Goal: Find specific page/section: Find specific page/section

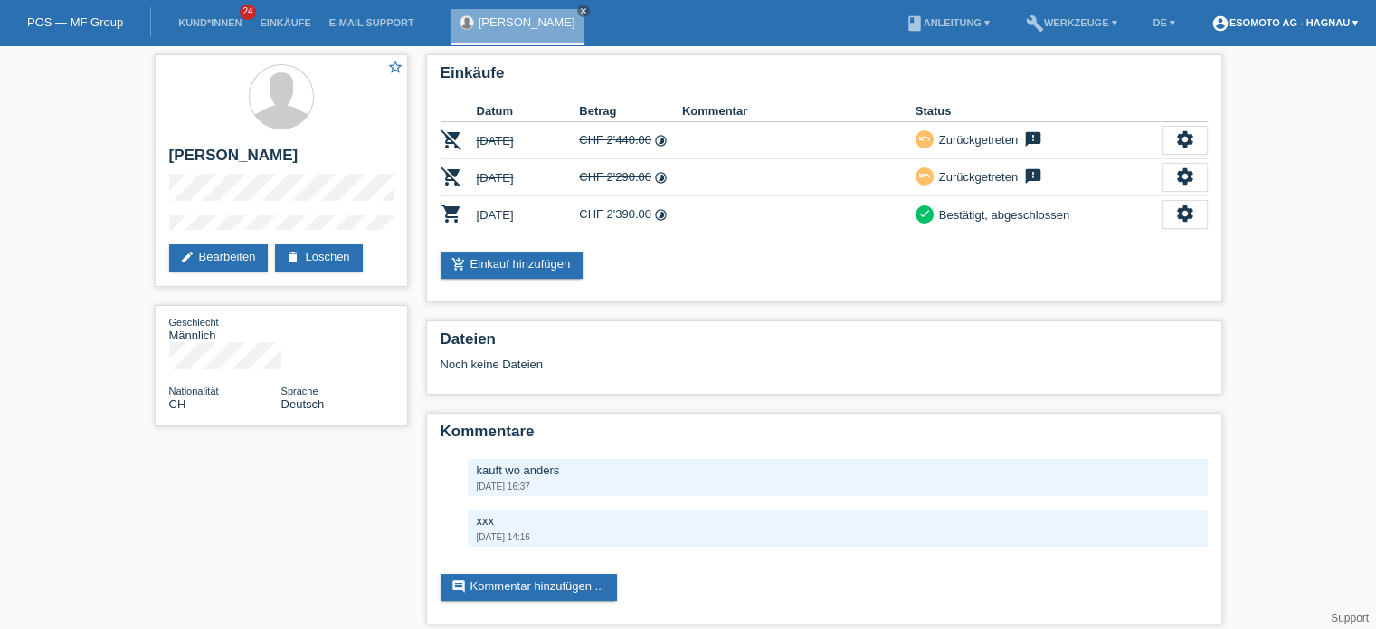
click at [1328, 28] on link "account_circle Esomoto AG - Hagnau ▾" at bounding box center [1285, 22] width 165 height 11
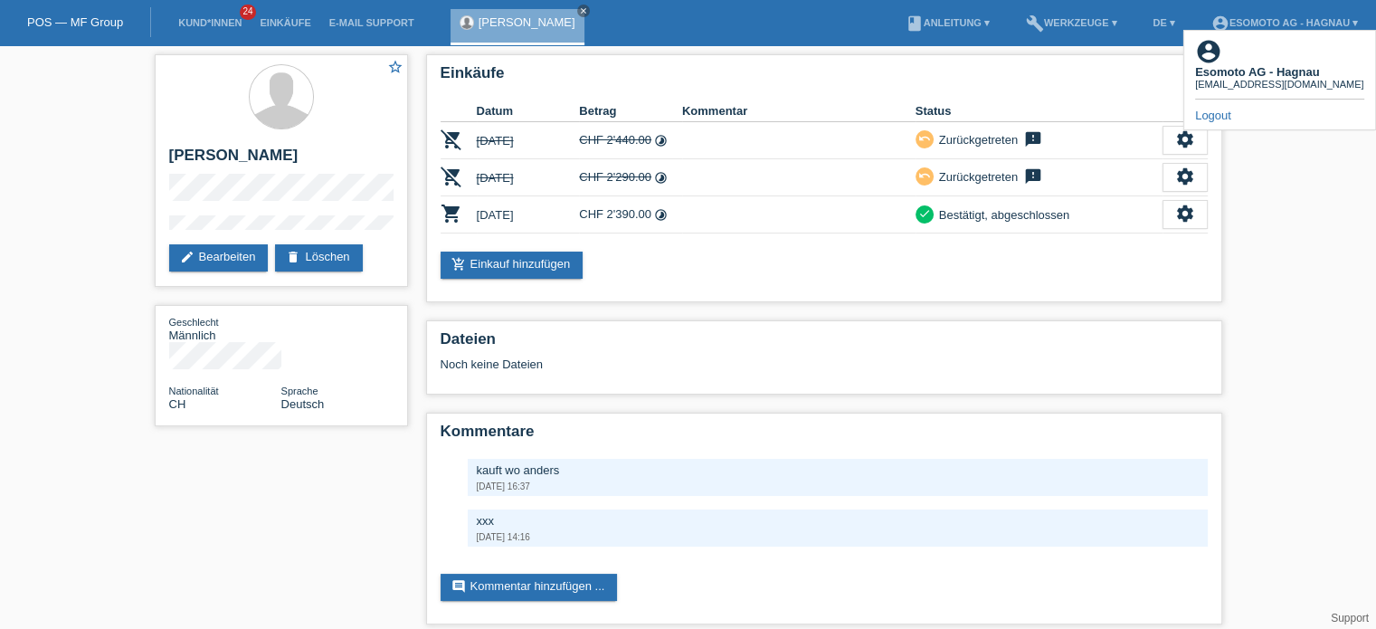
click at [1229, 109] on link "Logout" at bounding box center [1213, 116] width 36 height 14
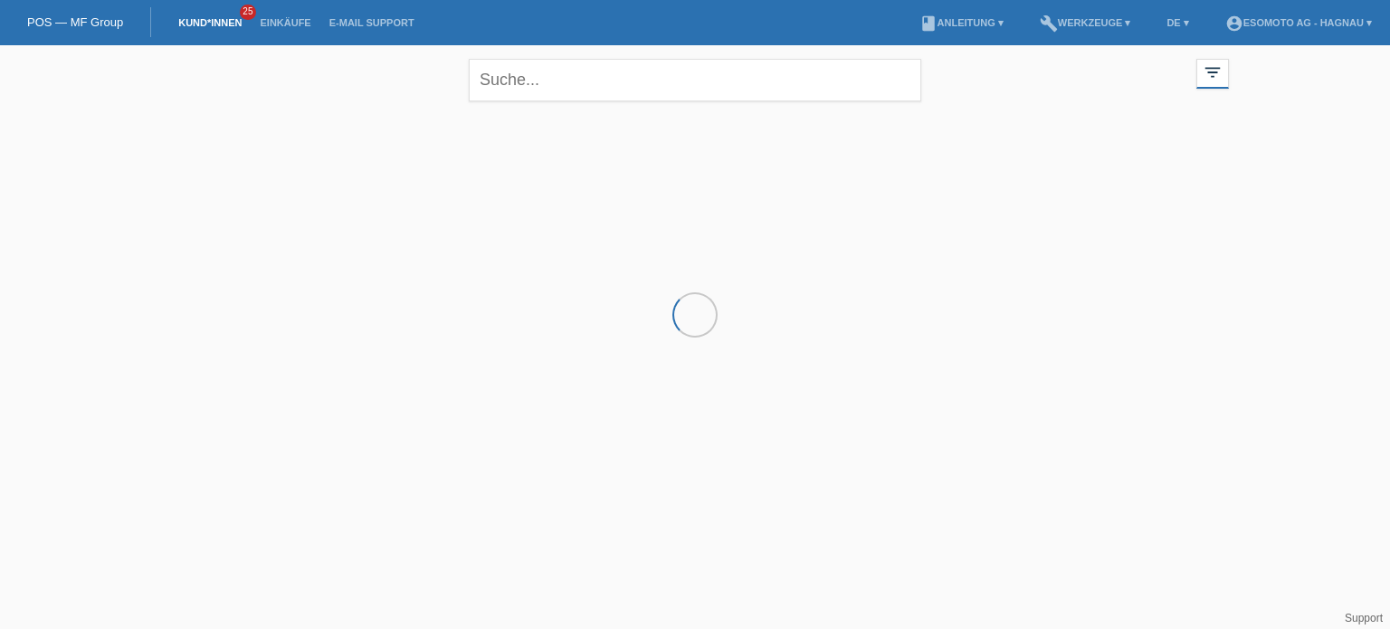
click at [210, 18] on link "Kund*innen" at bounding box center [209, 22] width 81 height 11
click at [647, 93] on input "text" at bounding box center [695, 80] width 452 height 43
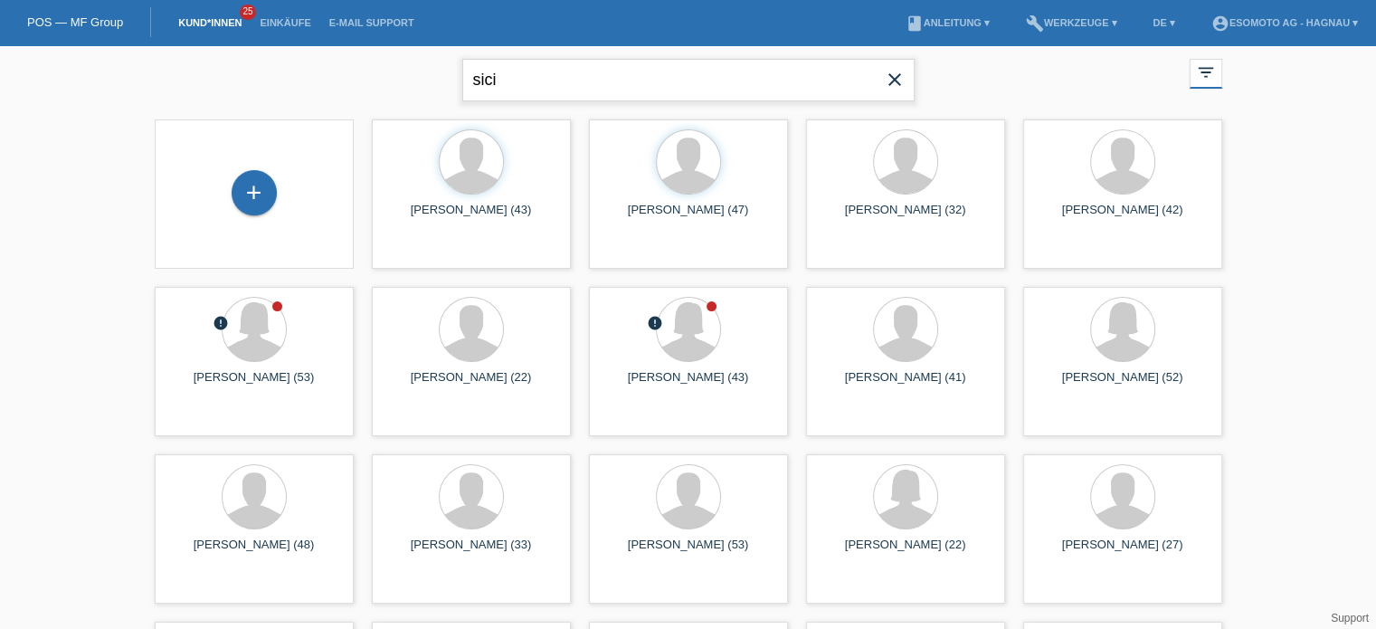
type input "sici"
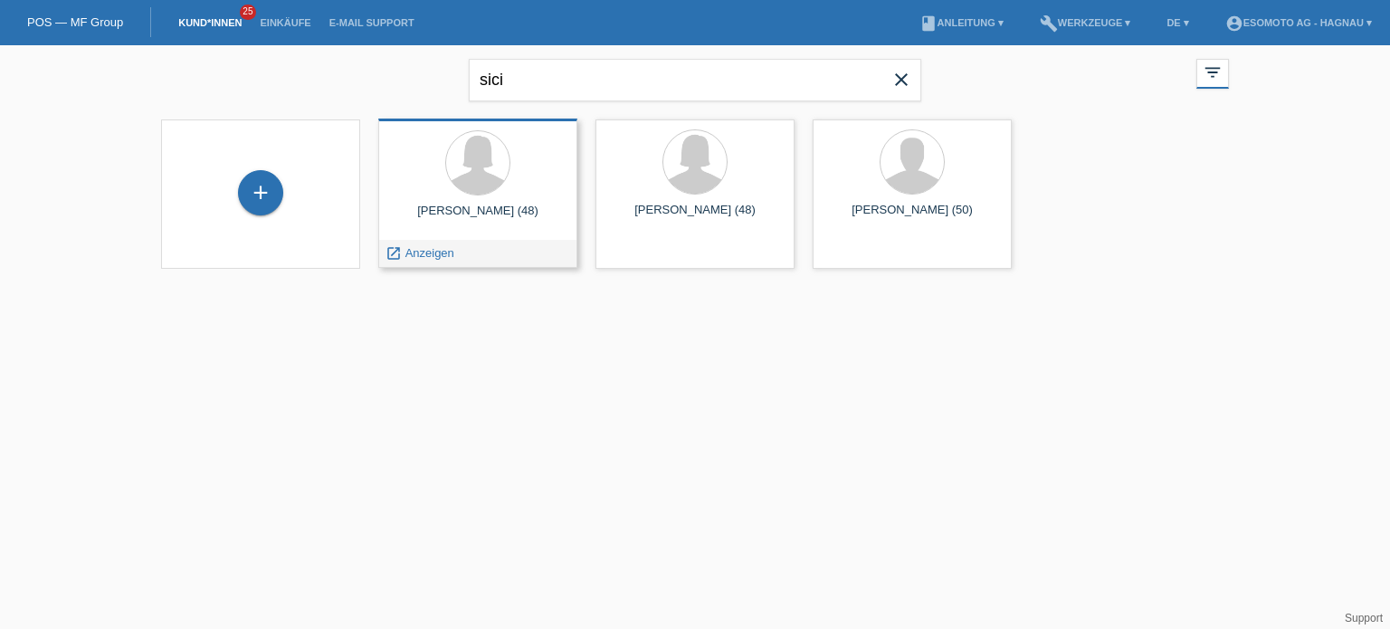
click at [474, 256] on div "launch Anzeigen" at bounding box center [477, 253] width 197 height 27
click at [425, 252] on span "Anzeigen" at bounding box center [429, 253] width 49 height 14
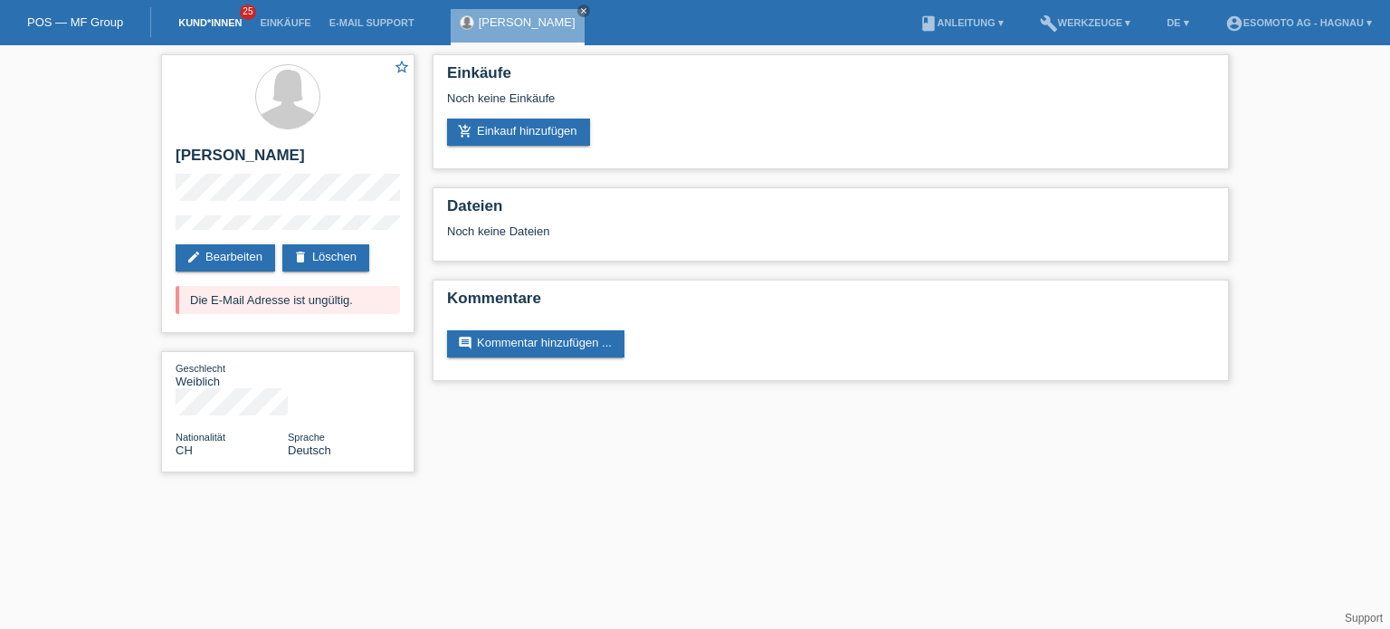
click at [231, 25] on link "Kund*innen" at bounding box center [209, 22] width 81 height 11
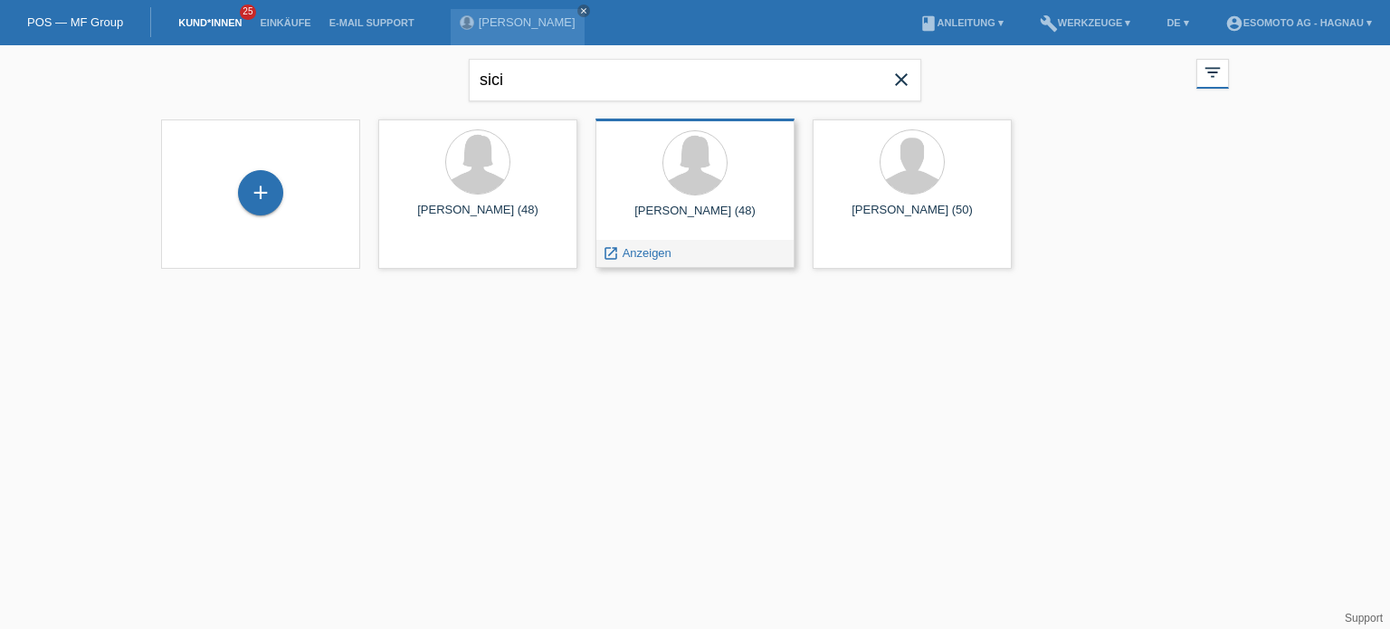
click at [702, 253] on div "launch Anzeigen" at bounding box center [694, 253] width 197 height 27
click at [630, 256] on span "Anzeigen" at bounding box center [647, 253] width 49 height 14
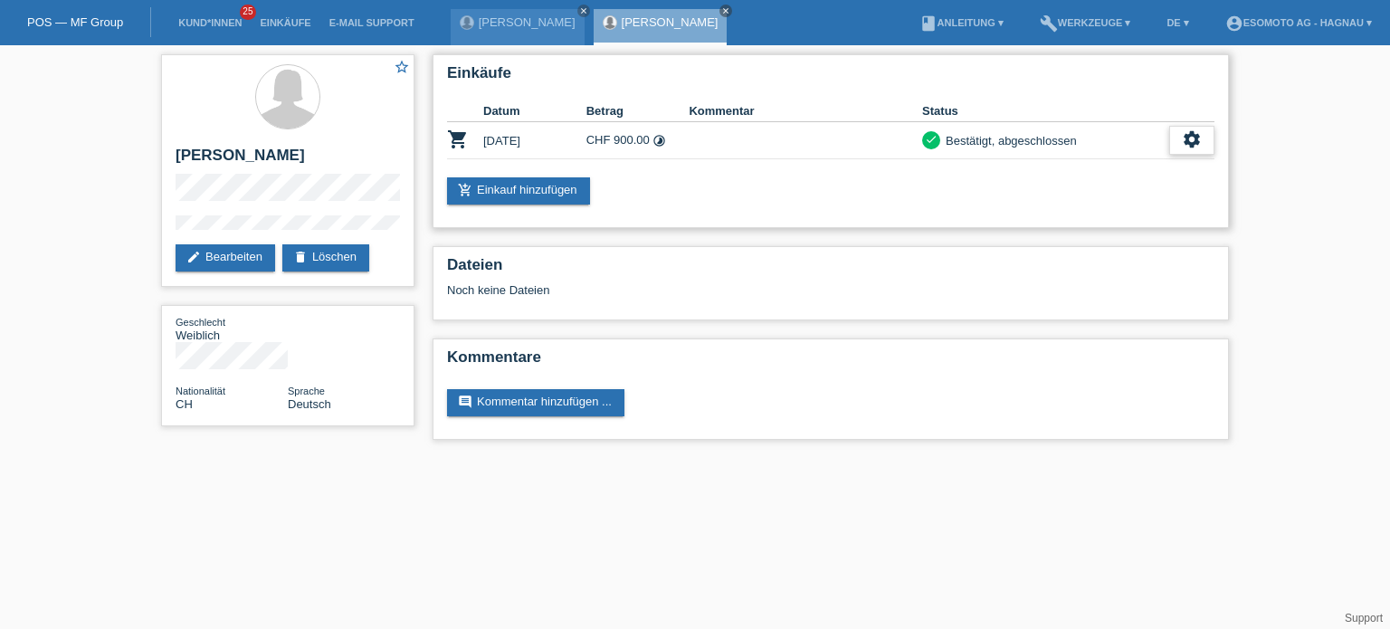
click at [1205, 144] on div "settings" at bounding box center [1191, 140] width 45 height 29
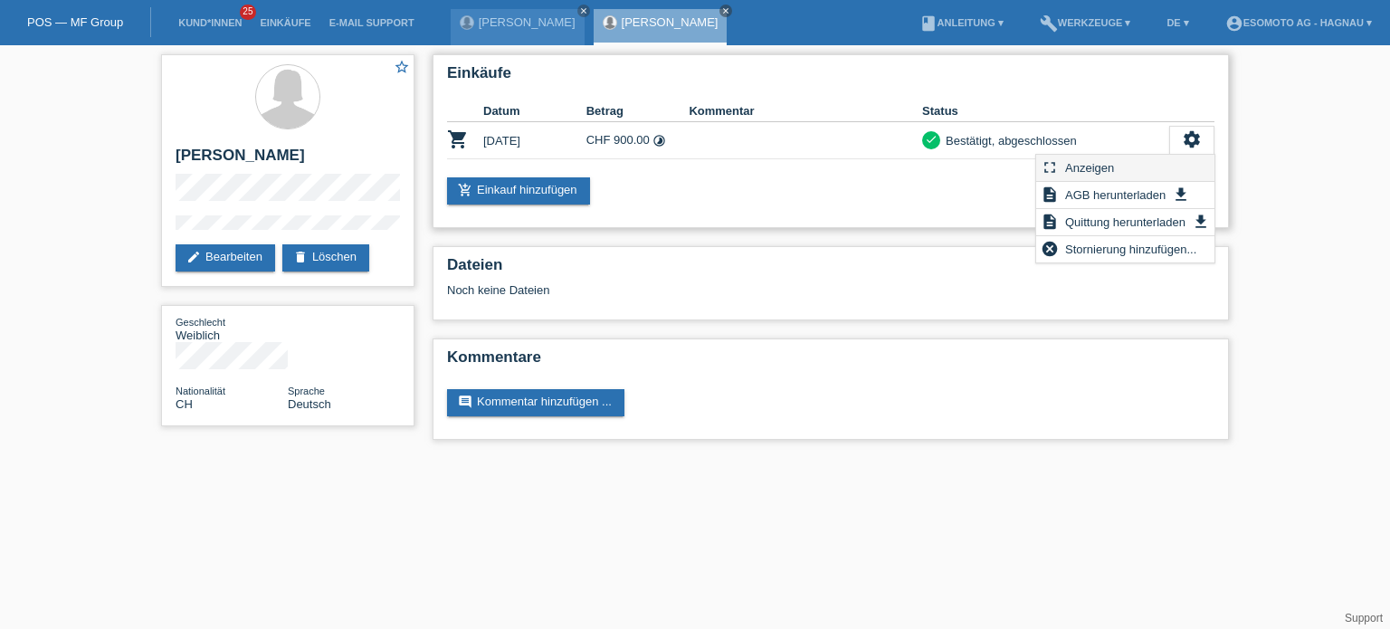
click at [1099, 173] on span "Anzeigen" at bounding box center [1089, 168] width 54 height 22
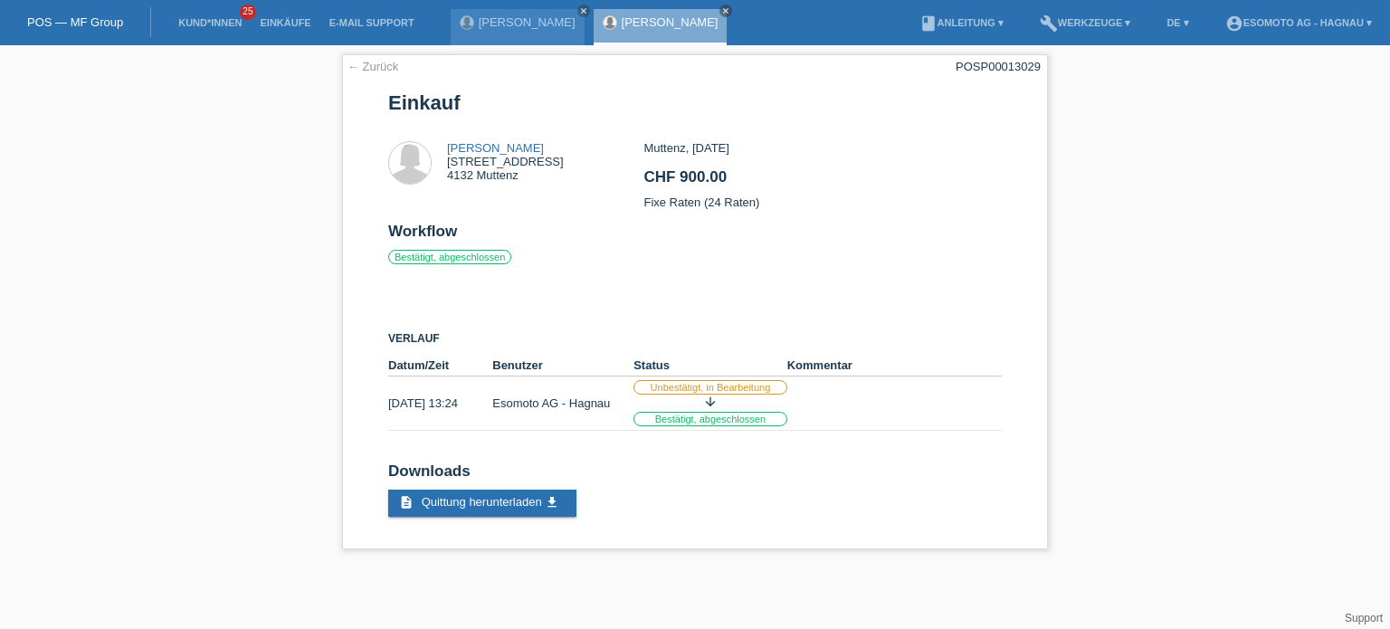
click at [195, 271] on div "← Zurück POSP00013029 Einkauf Emanuela Siciliano Genossenschaftsstrasse 14 4132…" at bounding box center [695, 306] width 1390 height 522
click at [382, 66] on link "← Zurück" at bounding box center [372, 67] width 51 height 14
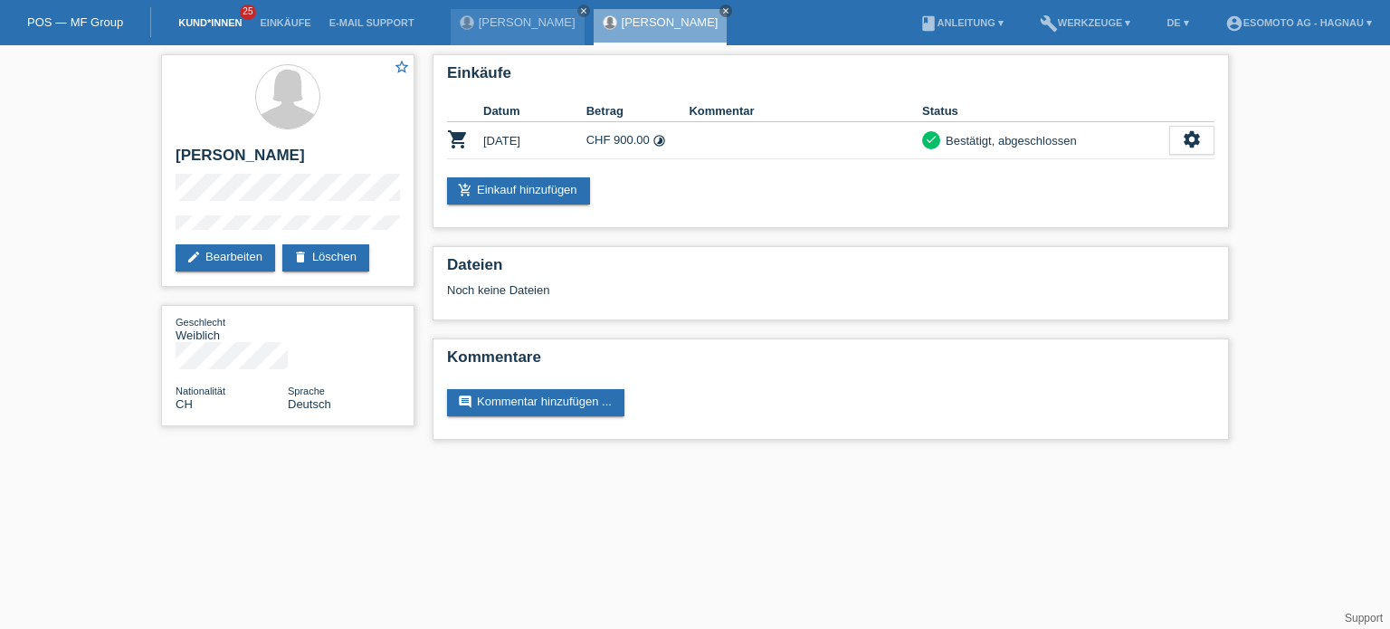
click at [220, 20] on link "Kund*innen" at bounding box center [209, 22] width 81 height 11
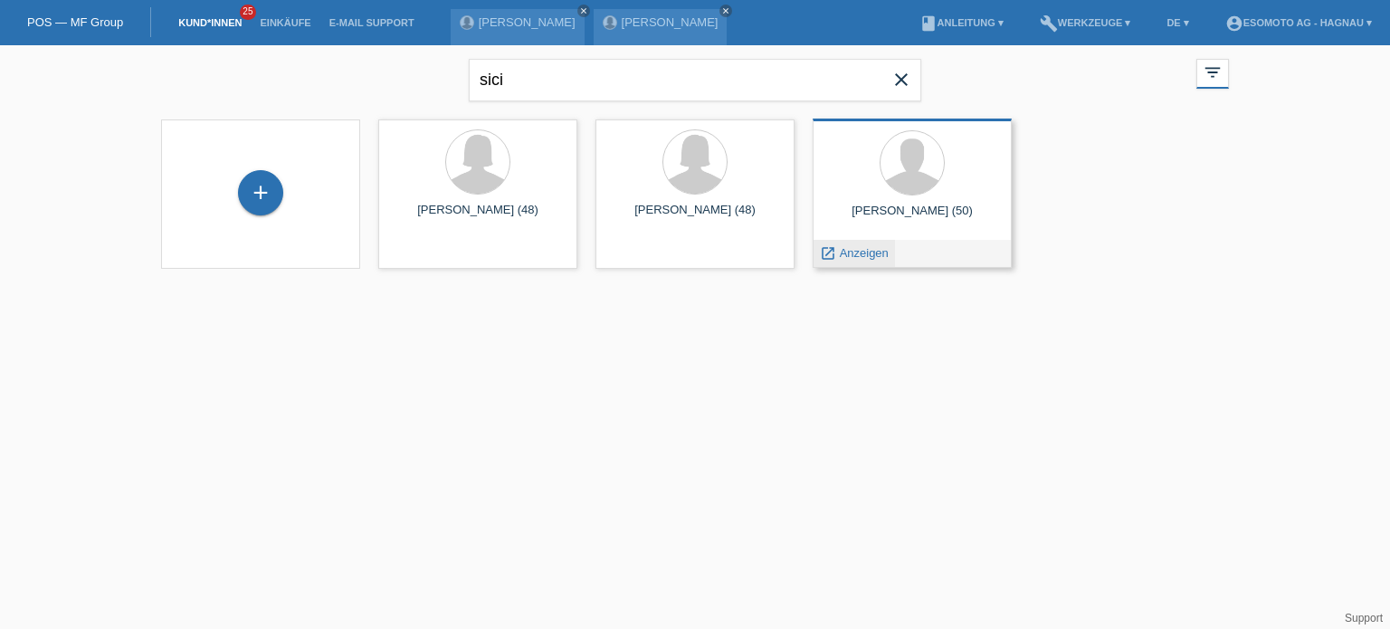
click at [872, 252] on span "Anzeigen" at bounding box center [864, 253] width 49 height 14
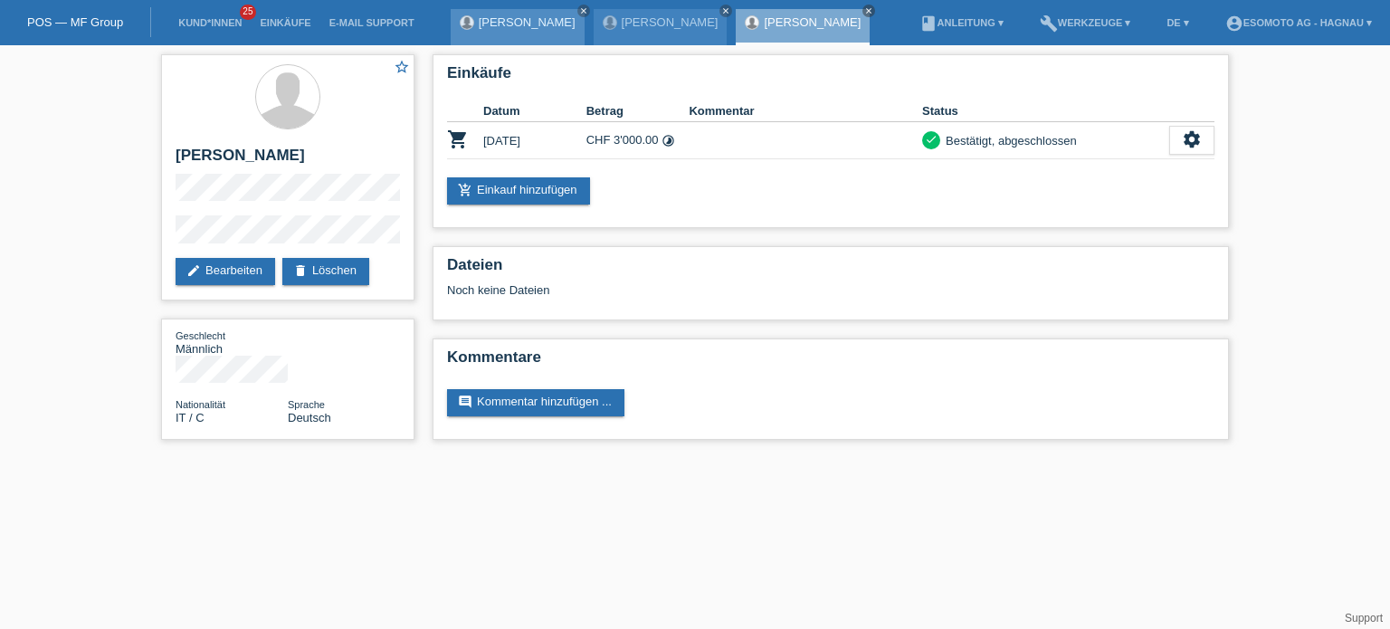
click at [515, 18] on link "[PERSON_NAME]" at bounding box center [527, 22] width 97 height 14
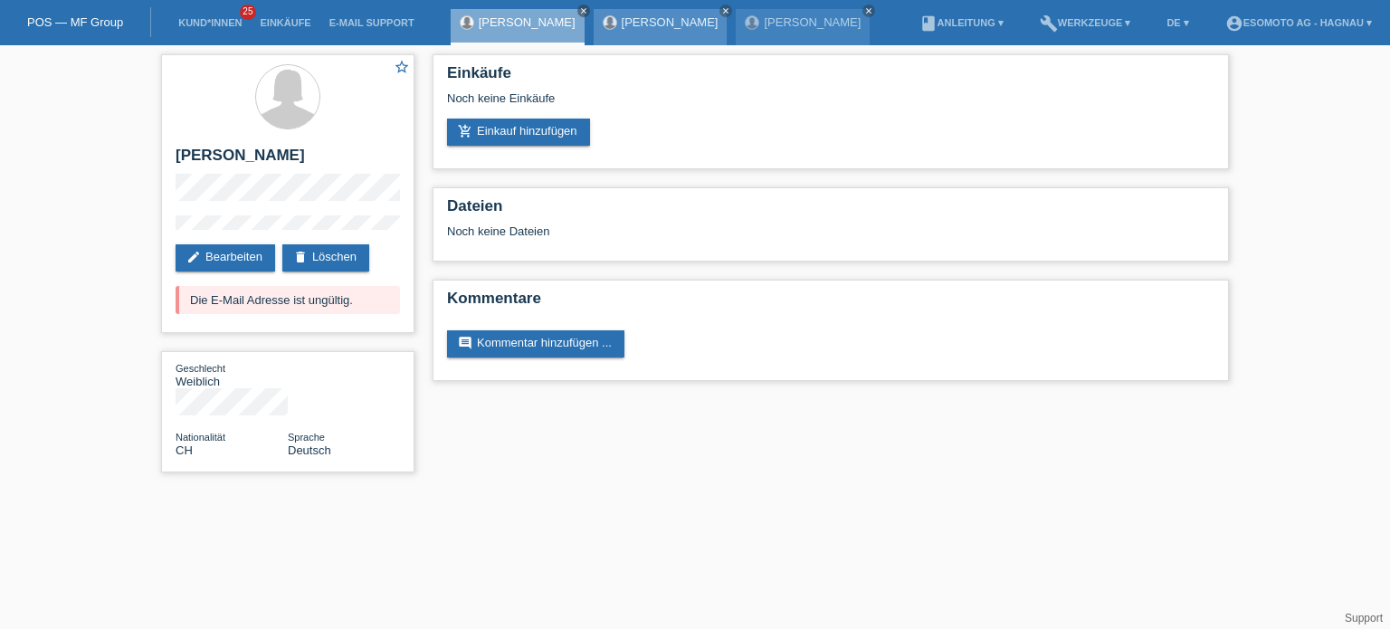
click at [656, 25] on link "[PERSON_NAME]" at bounding box center [670, 22] width 97 height 14
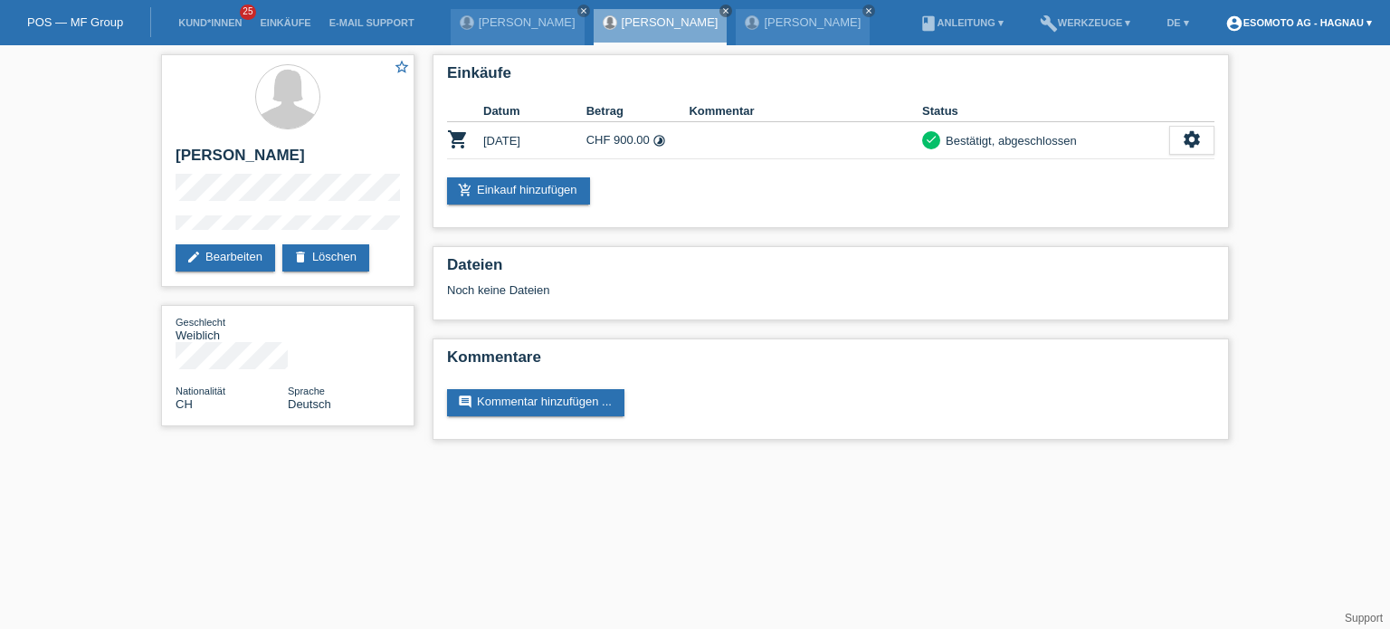
click at [1354, 20] on link "account_circle Esomoto AG - Hagnau ▾" at bounding box center [1298, 22] width 165 height 11
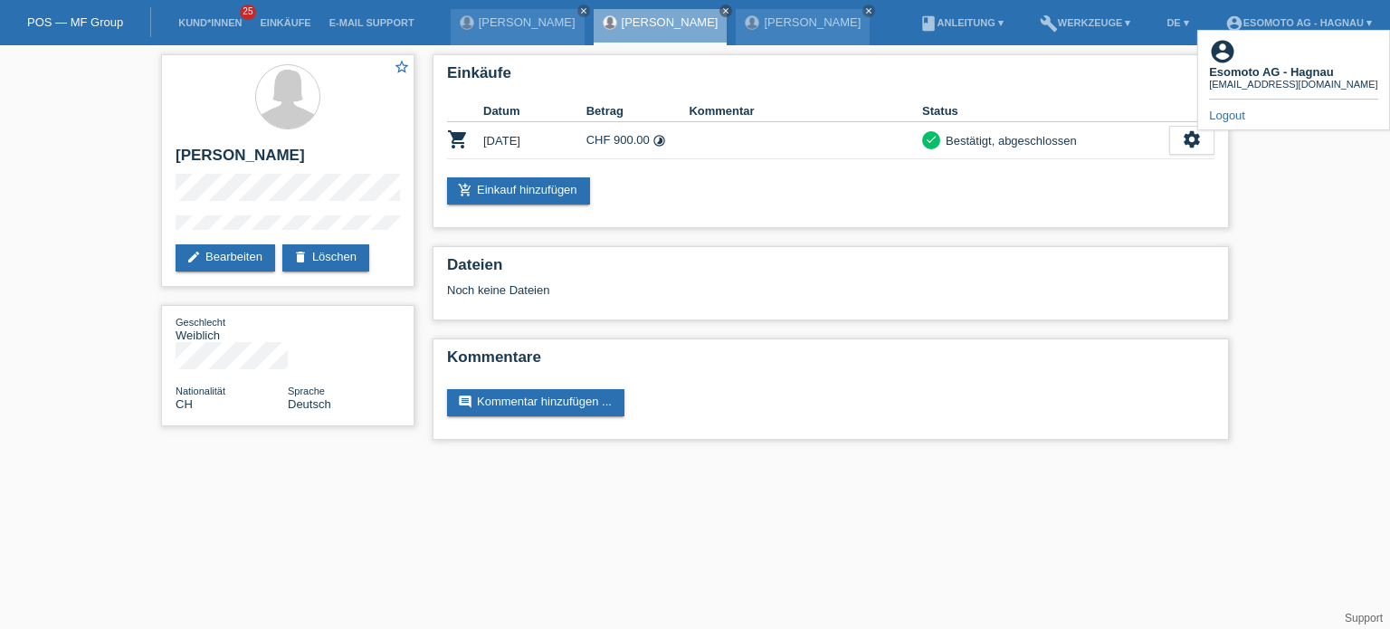
click at [1231, 109] on link "Logout" at bounding box center [1227, 116] width 36 height 14
